Goal: Information Seeking & Learning: Learn about a topic

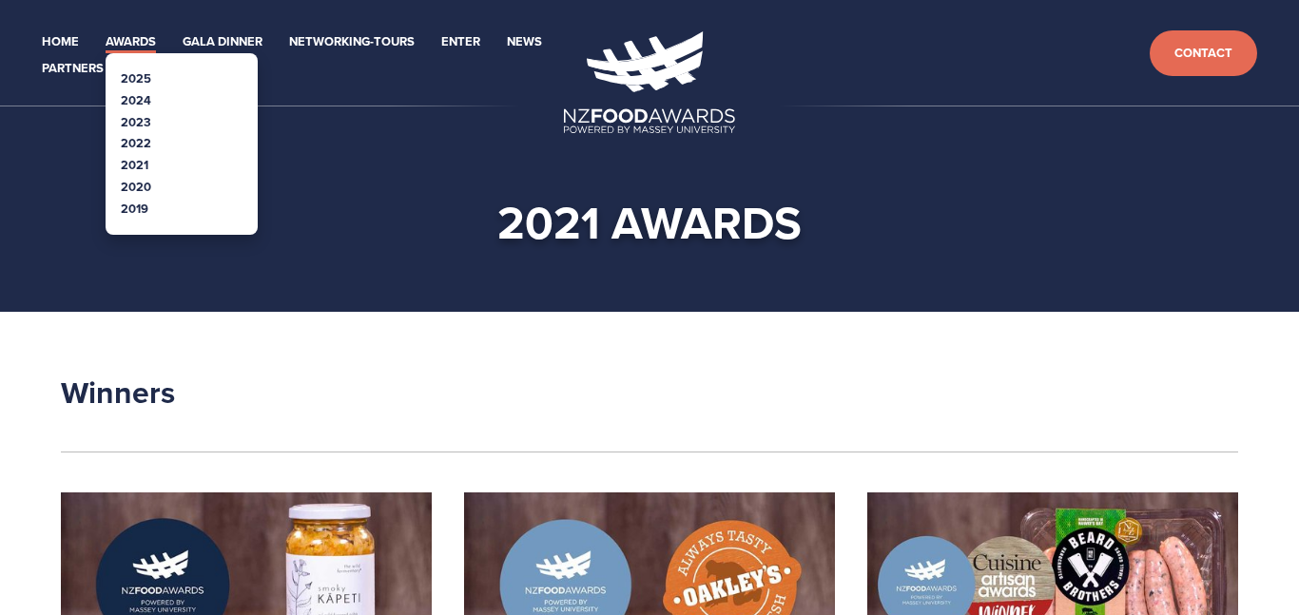
click at [142, 164] on link "2021" at bounding box center [135, 165] width 28 height 18
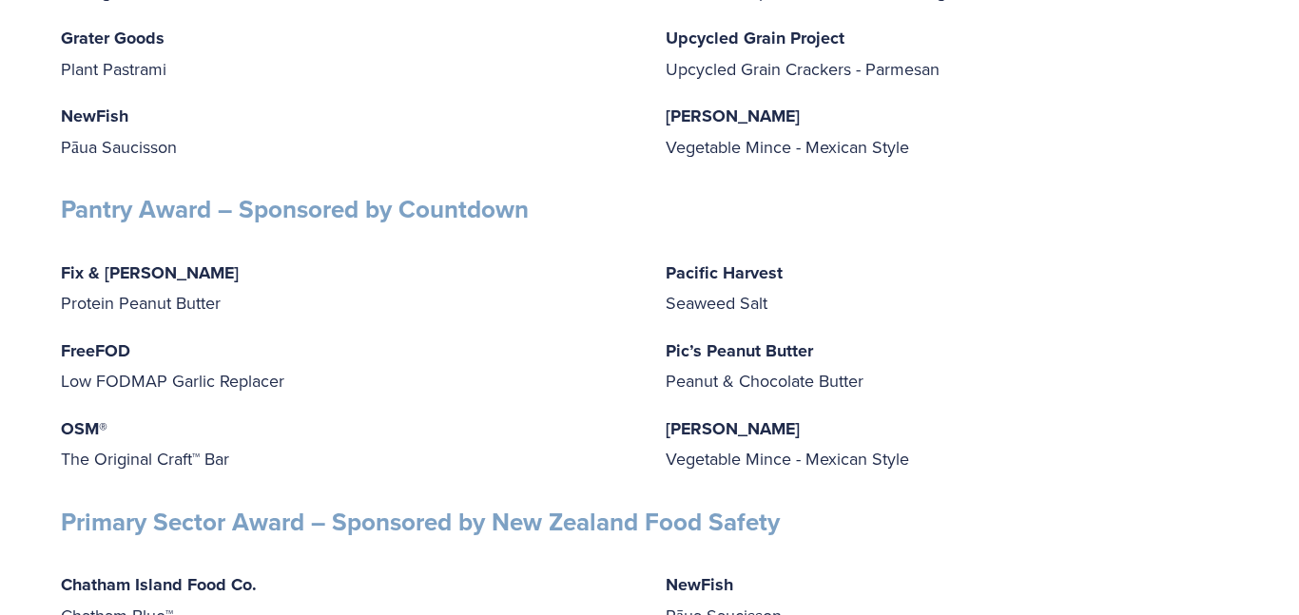
scroll to position [4475, 0]
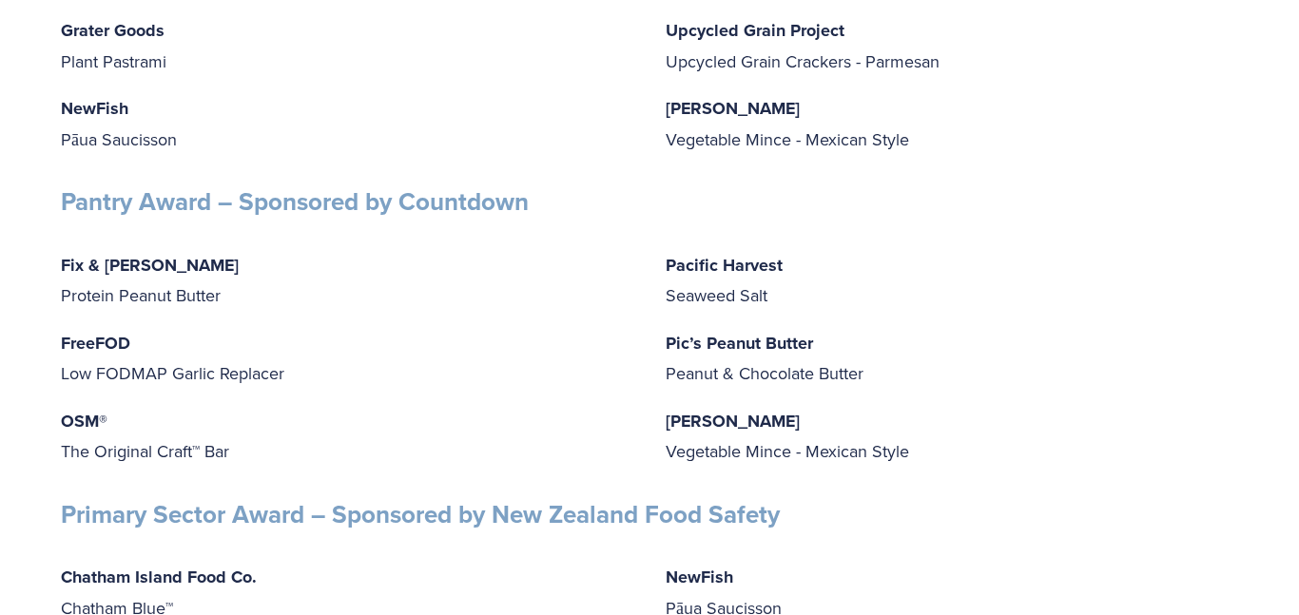
click at [137, 292] on p "Fix & Fogg Protein Peanut Butter" at bounding box center [347, 280] width 572 height 61
click at [122, 273] on strong "Fix & [PERSON_NAME]" at bounding box center [150, 265] width 178 height 25
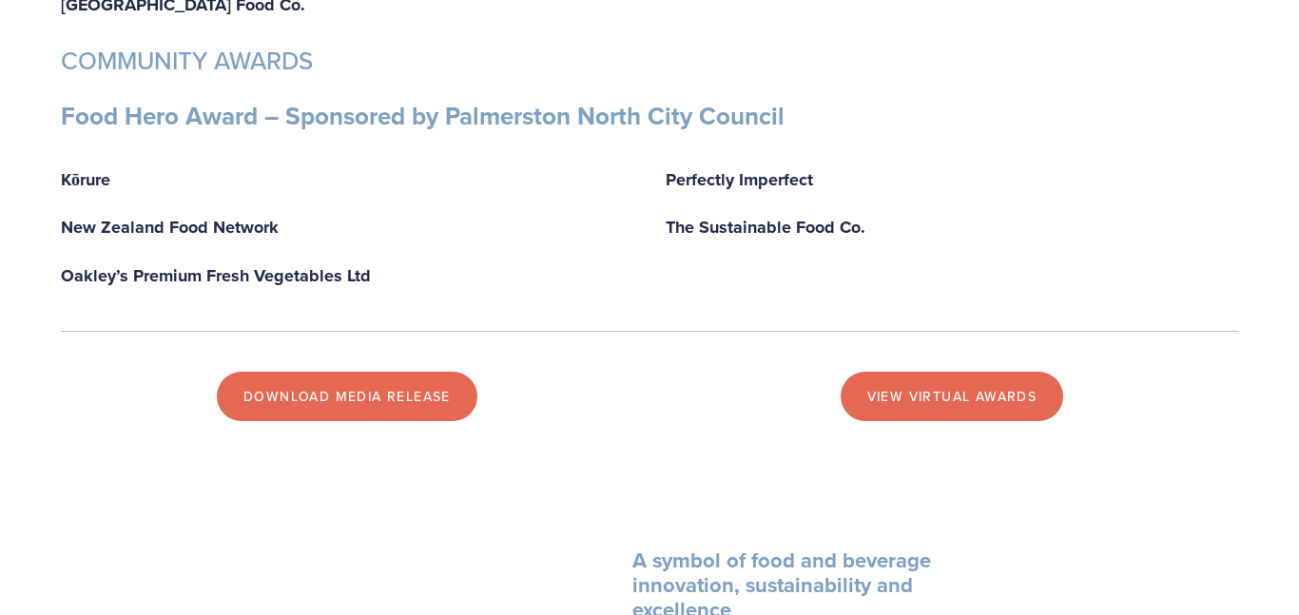
scroll to position [5850, 0]
